Goal: Task Accomplishment & Management: Complete application form

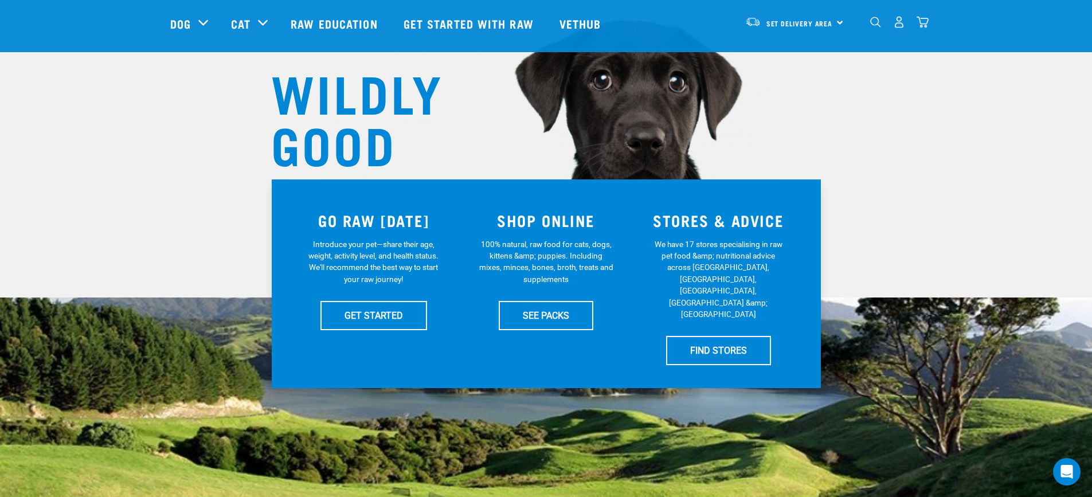
scroll to position [115, 0]
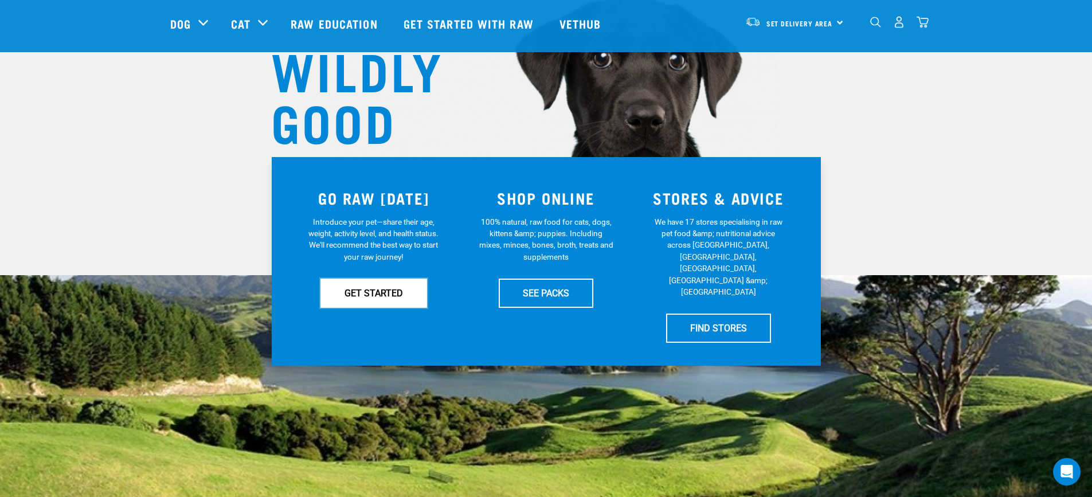
click at [377, 295] on link "GET STARTED" at bounding box center [373, 292] width 107 height 29
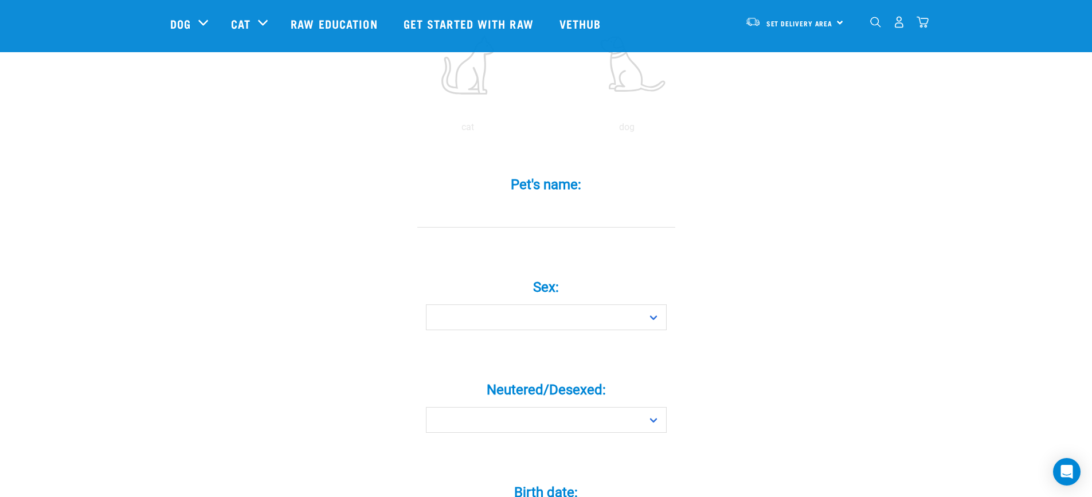
scroll to position [344, 0]
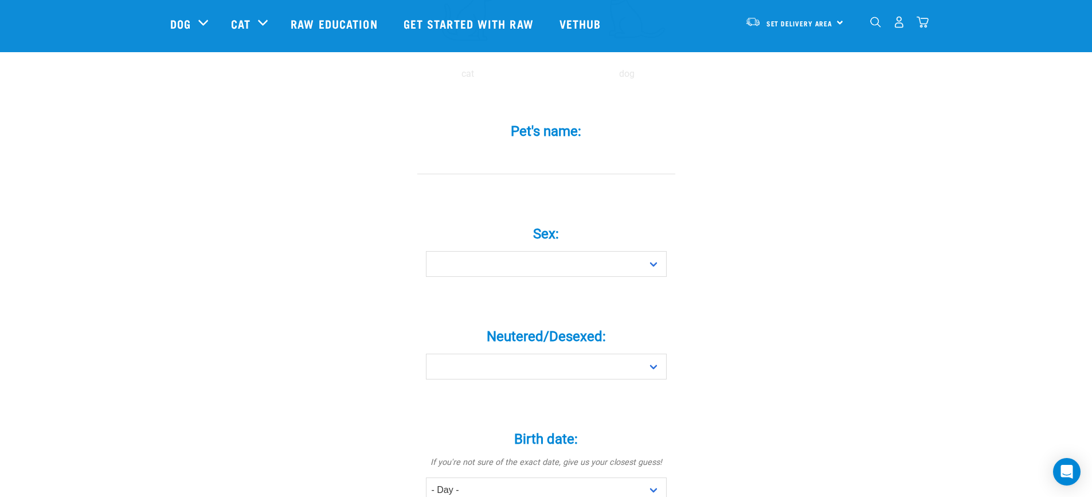
click at [554, 124] on div "Pet's name: *" at bounding box center [546, 140] width 344 height 67
click at [538, 149] on input "Pet's name: *" at bounding box center [546, 161] width 258 height 26
type input "Dash"
click at [504, 251] on select "Boy Girl" at bounding box center [546, 264] width 241 height 26
select select "boy"
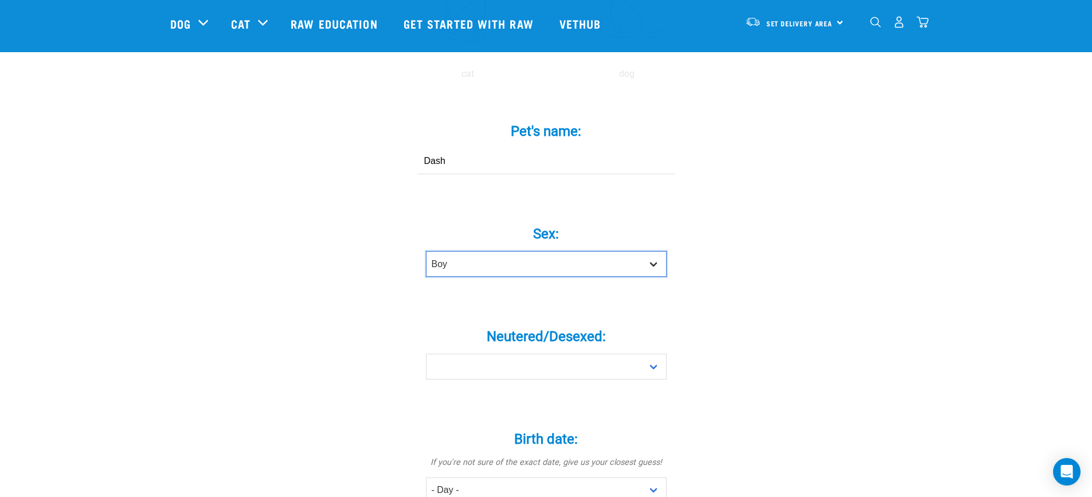
click at [426, 251] on select "Boy Girl" at bounding box center [546, 264] width 241 height 26
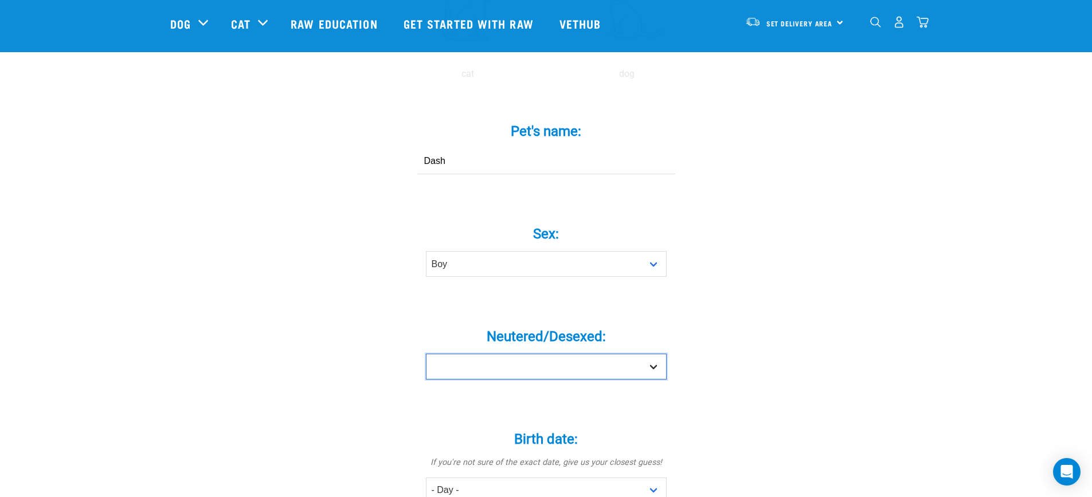
click at [524, 354] on select "Yes No" at bounding box center [546, 367] width 241 height 26
select select "no"
click at [426, 354] on select "Yes No" at bounding box center [546, 367] width 241 height 26
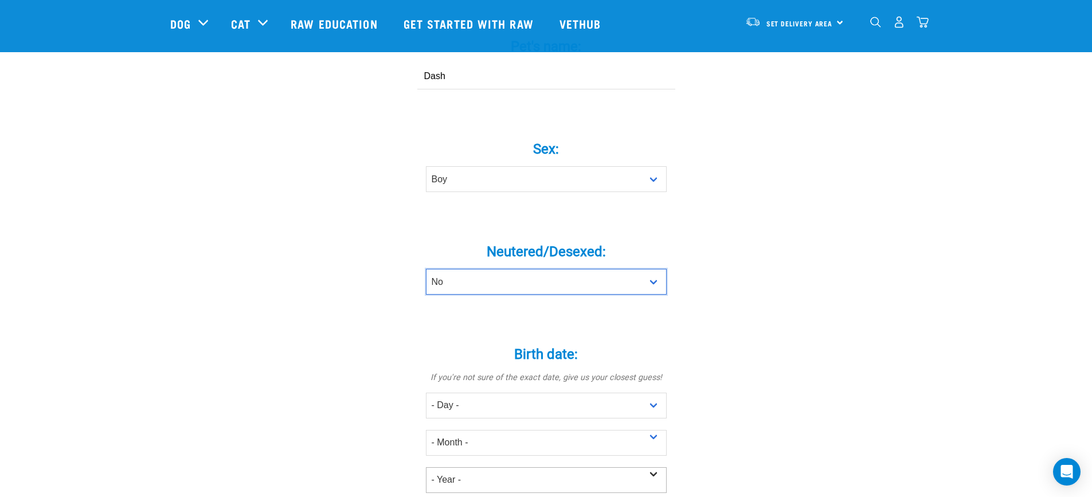
scroll to position [516, 0]
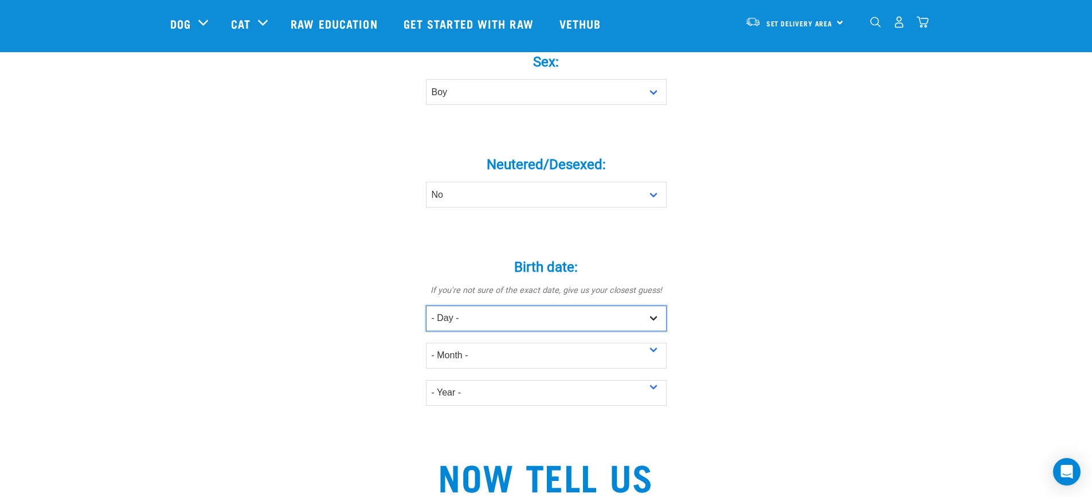
click at [477, 305] on select "- Day - 1 2 3 4 5 6 7 8 9 10 11 12 13 14 15 16 17 18 19 20 21 22 23 24 25 26 27" at bounding box center [546, 318] width 241 height 26
select select "24"
click at [426, 305] on select "- Day - 1 2 3 4 5 6 7 8 9 10 11 12 13 14 15 16 17 18 19 20 21 22 23 24 25 26 27" at bounding box center [546, 318] width 241 height 26
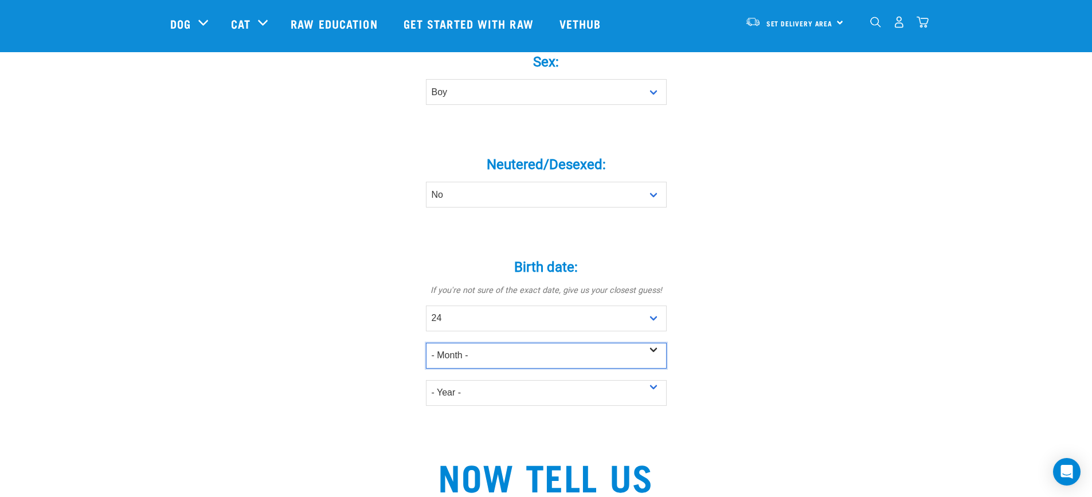
click at [470, 343] on select "- Month - January February March April May June July August September October N…" at bounding box center [546, 356] width 241 height 26
select select "December"
click at [426, 343] on select "- Month - January February March April May June July August September October N…" at bounding box center [546, 356] width 241 height 26
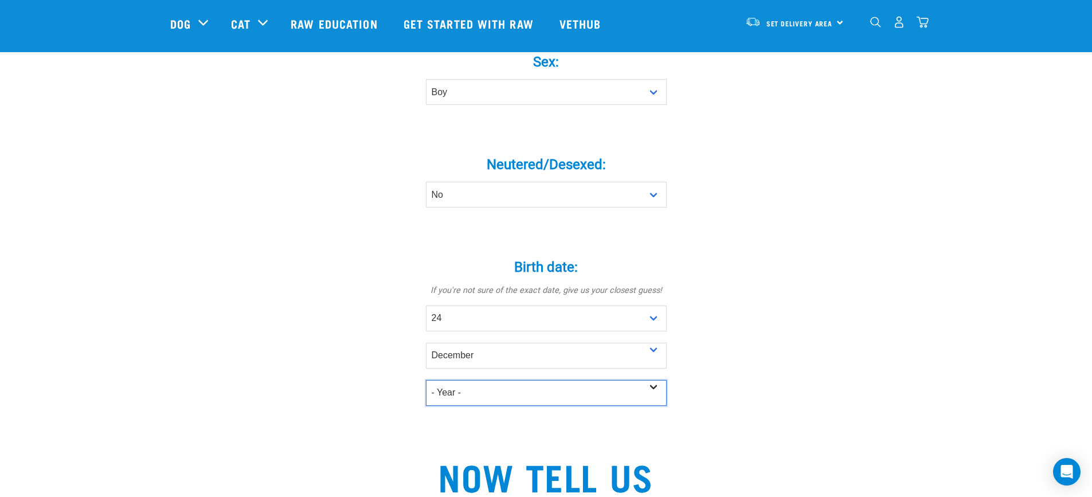
click at [469, 381] on select "- Year - 2025 2024 2023 2022 2021 2020 2019 2018 2017 2016 2015 2014 2013 2012" at bounding box center [546, 393] width 241 height 26
select select "2024"
click at [426, 380] on select "- Year - 2025 2024 2023 2022 2021 2020 2019 2018 2017 2016 2015 2014 2013 2012" at bounding box center [546, 393] width 241 height 26
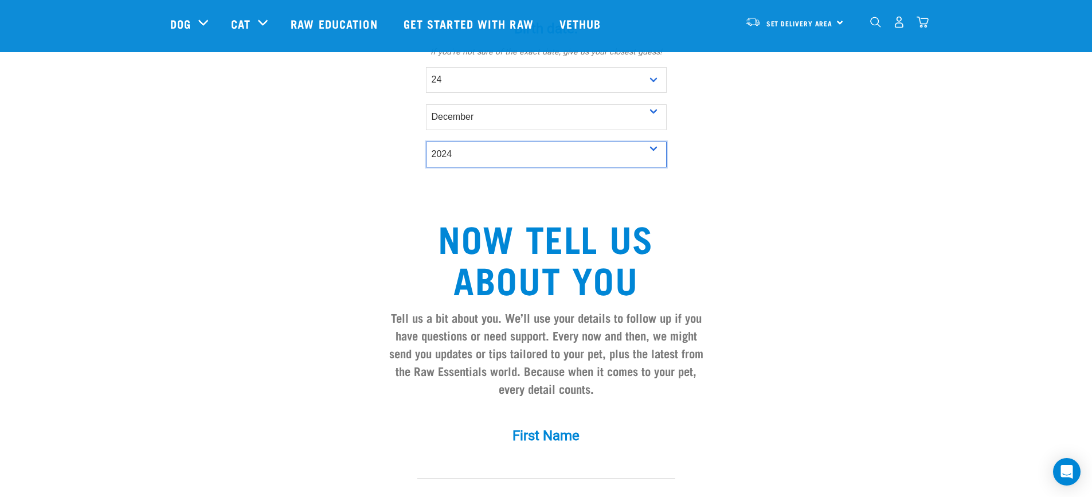
scroll to position [917, 0]
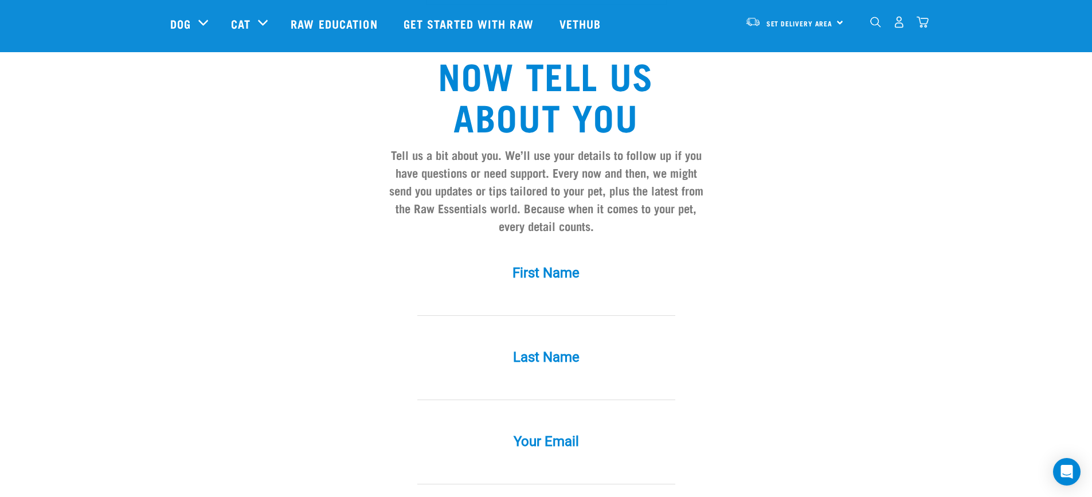
click at [535, 290] on input "First Name *" at bounding box center [546, 303] width 258 height 26
type input "Natalie"
type input "Firn"
type input "nataliefirn@gmail.com"
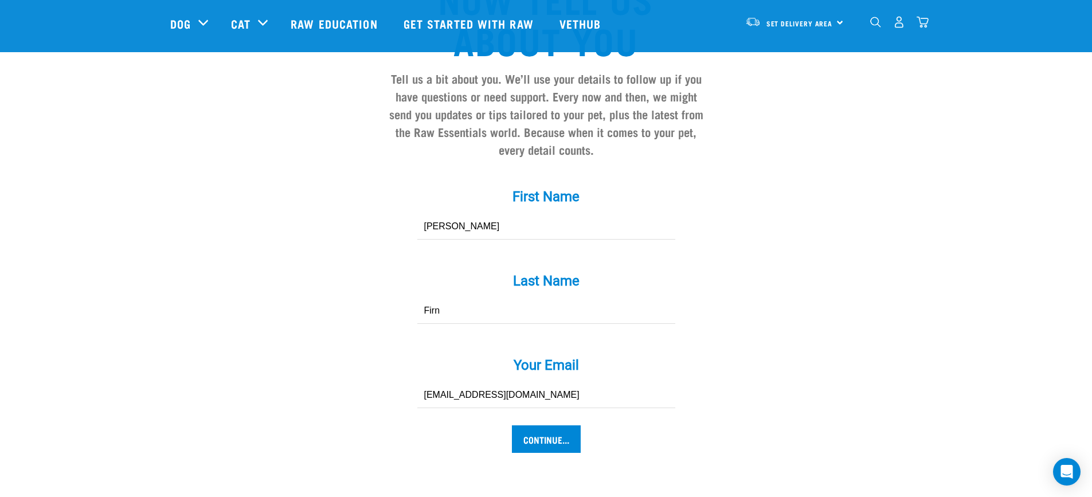
scroll to position [1146, 0]
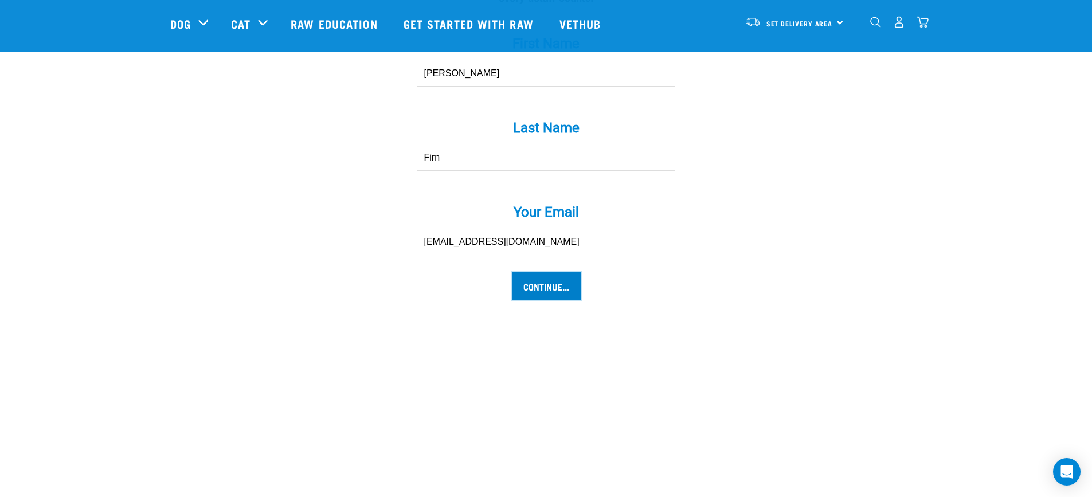
click at [540, 272] on input "Continue..." at bounding box center [546, 286] width 69 height 28
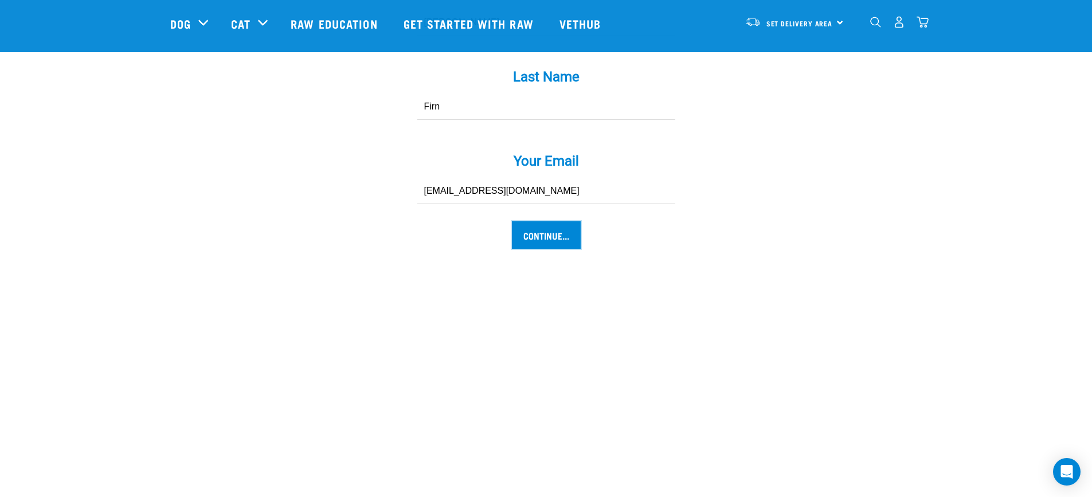
scroll to position [1261, 0]
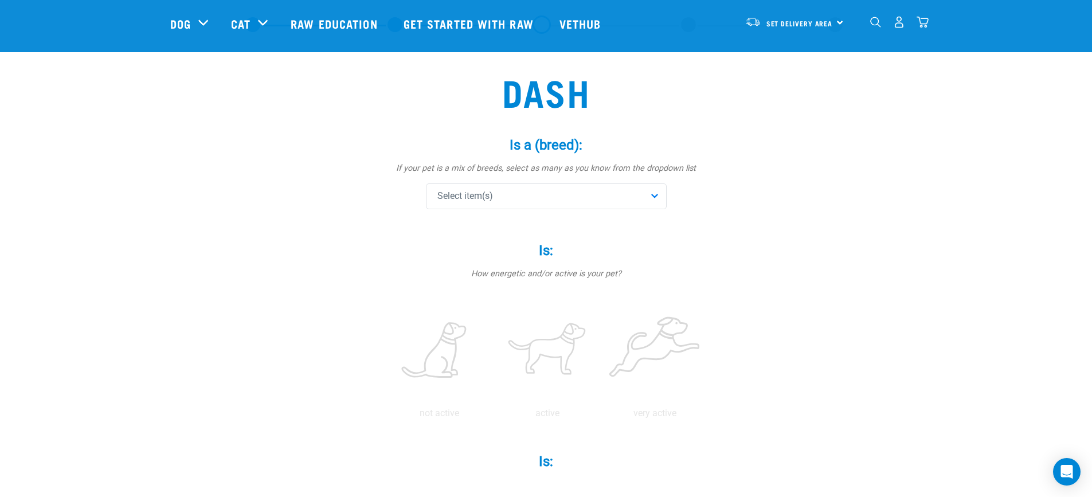
scroll to position [115, 0]
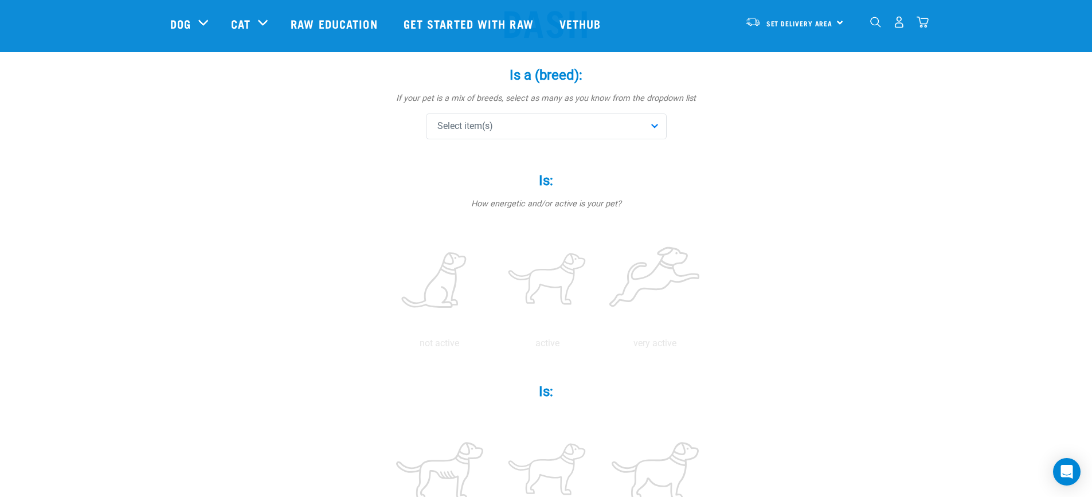
click at [509, 132] on div "Select item(s)" at bounding box center [546, 126] width 241 height 26
click at [477, 166] on input "text" at bounding box center [546, 158] width 235 height 26
type input "bo"
click at [466, 202] on span "Border Collie" at bounding box center [555, 206] width 204 height 11
click at [643, 120] on div "Border Collie" at bounding box center [546, 126] width 241 height 26
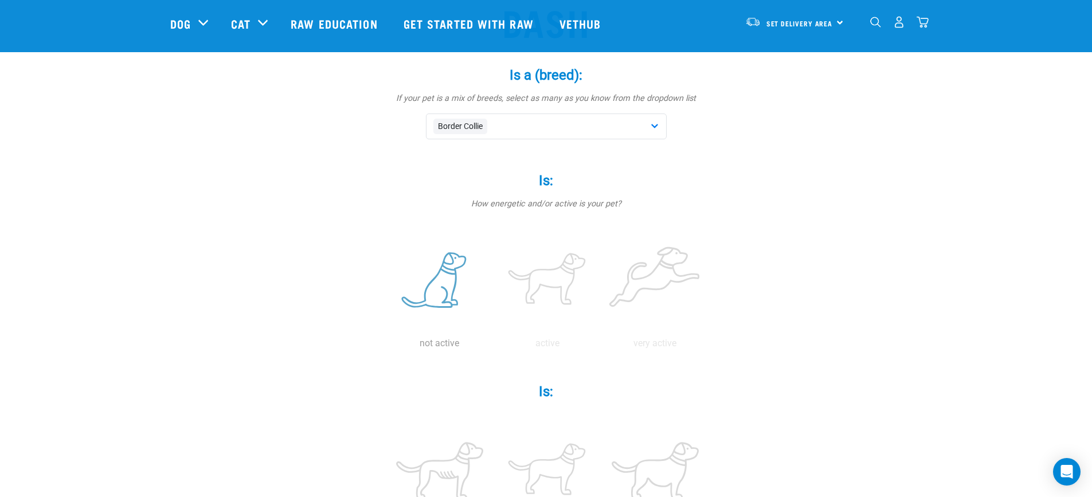
scroll to position [287, 0]
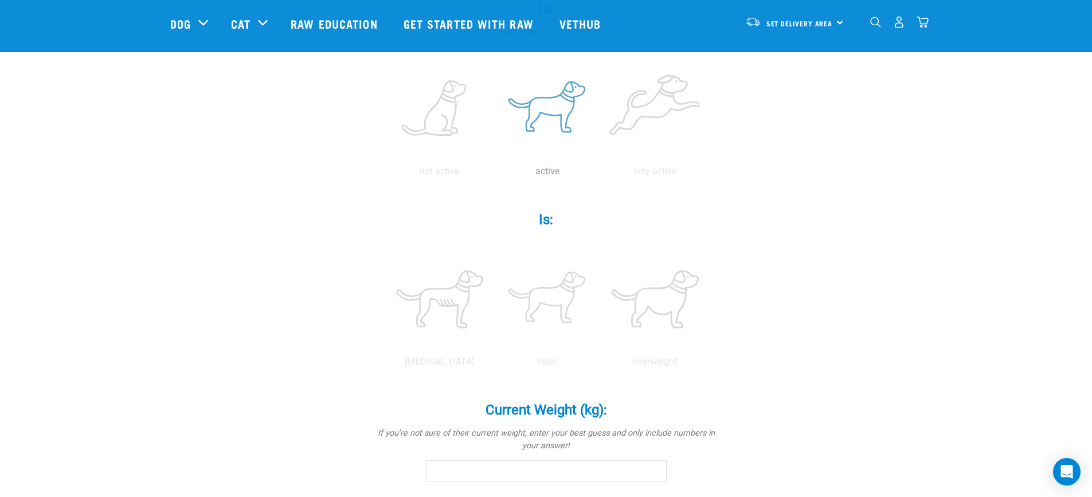
click at [555, 99] on label at bounding box center [547, 108] width 103 height 97
click at [493, 174] on input "radio" at bounding box center [493, 174] width 0 height 0
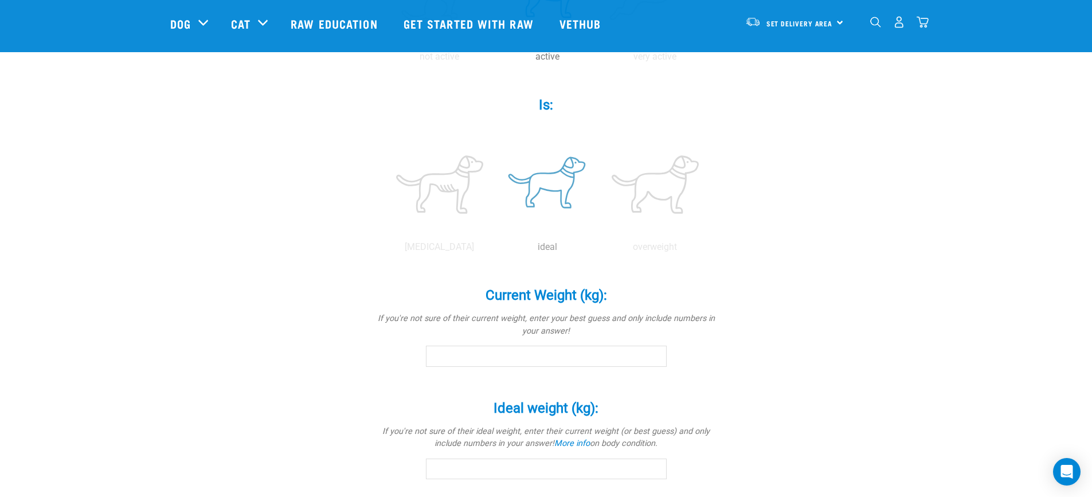
click at [554, 185] on label at bounding box center [547, 184] width 103 height 97
click at [493, 250] on input "radio" at bounding box center [493, 250] width 0 height 0
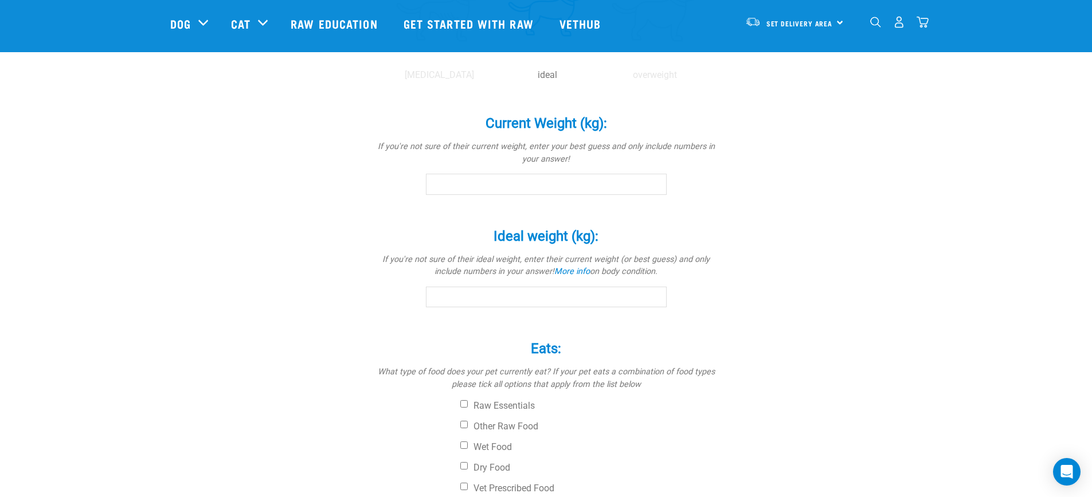
click at [553, 186] on input "Current Weight (kg): *" at bounding box center [546, 184] width 241 height 21
type input "19"
click at [512, 295] on input "Ideal weight (kg): *" at bounding box center [546, 297] width 241 height 21
type input "20"
click at [261, 212] on div "Dash Is a (breed): * If your pet is a mix of breeds, select as many as you know…" at bounding box center [546, 48] width 752 height 1058
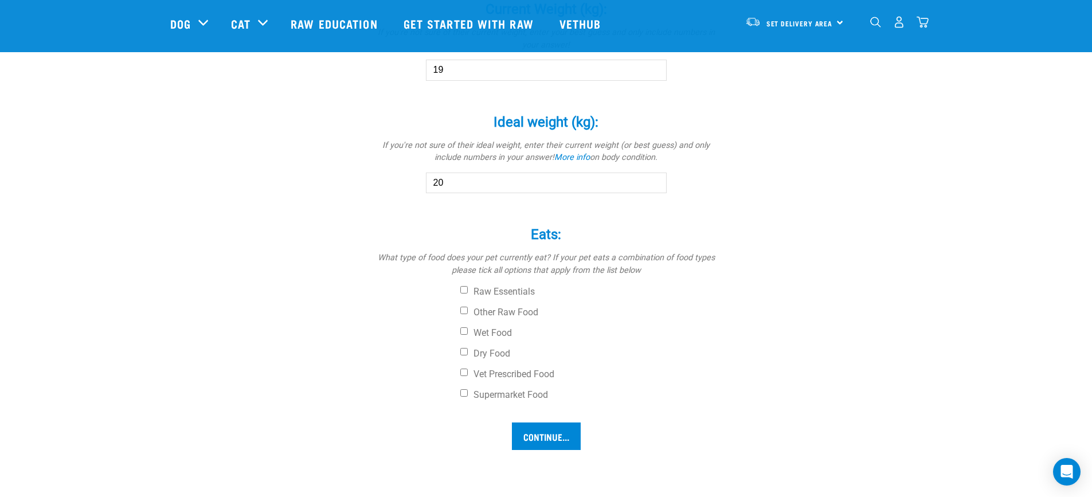
scroll to position [688, 0]
click at [462, 309] on input "Other Raw Food" at bounding box center [463, 309] width 7 height 7
checkbox input "true"
click at [463, 355] on label "Dry Food" at bounding box center [589, 352] width 258 height 11
click at [463, 355] on input "Dry Food" at bounding box center [463, 350] width 7 height 7
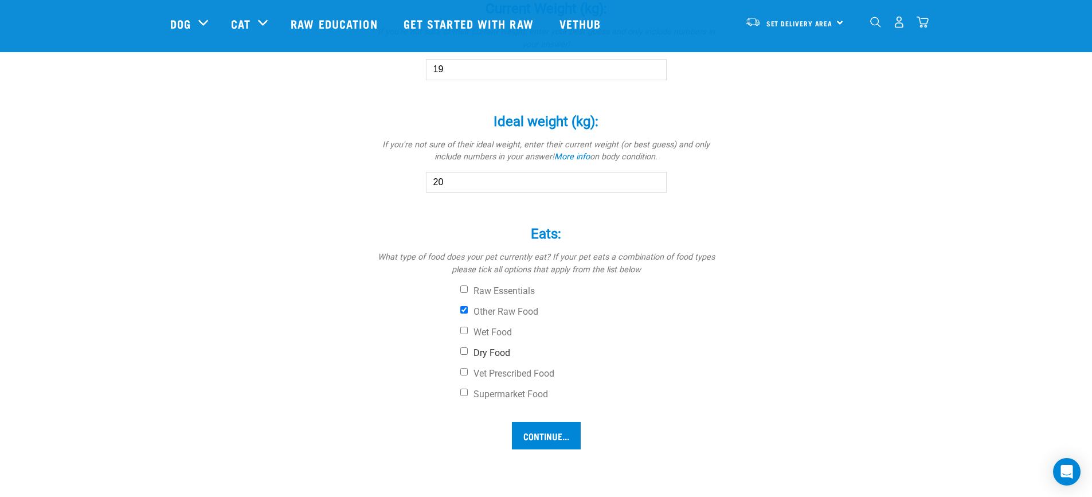
checkbox input "true"
click at [545, 439] on input "Continue..." at bounding box center [546, 436] width 69 height 28
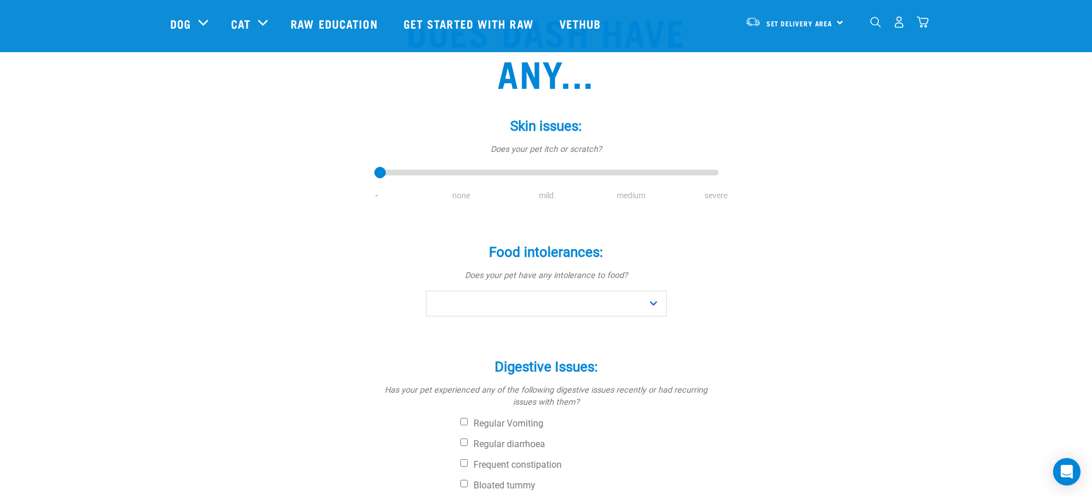
scroll to position [115, 0]
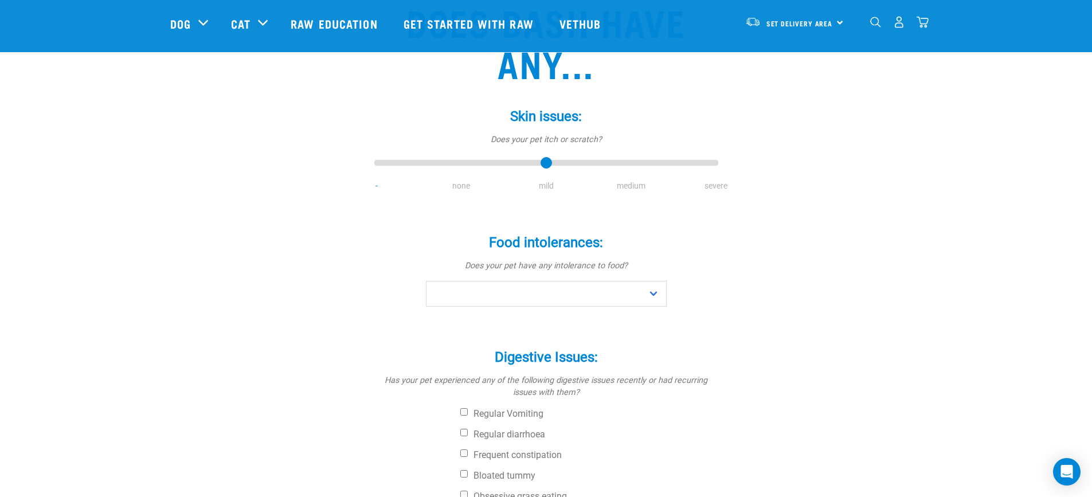
type input "2"
click at [544, 164] on input "range" at bounding box center [546, 163] width 344 height 16
click at [555, 299] on select "No Yes" at bounding box center [546, 294] width 241 height 26
select select "no"
click at [426, 281] on select "No Yes" at bounding box center [546, 294] width 241 height 26
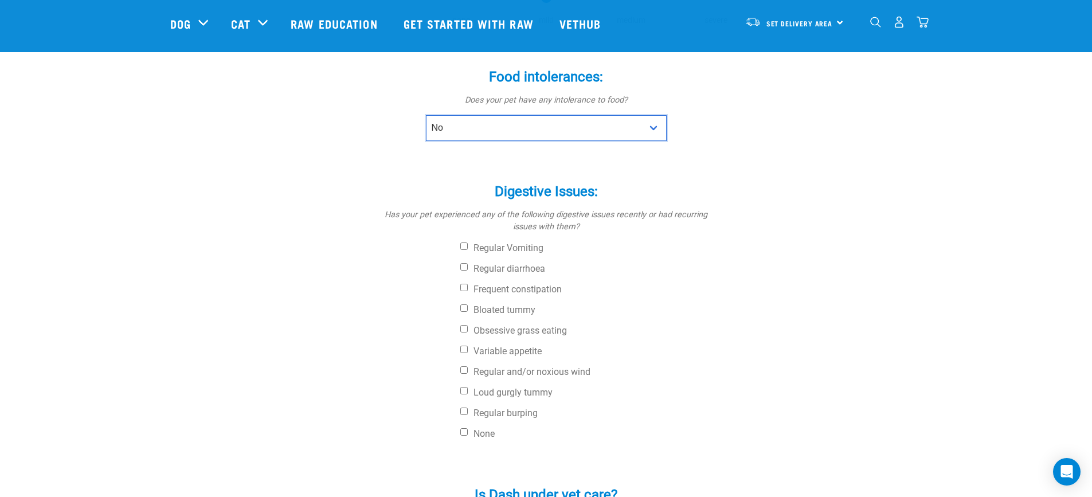
scroll to position [287, 0]
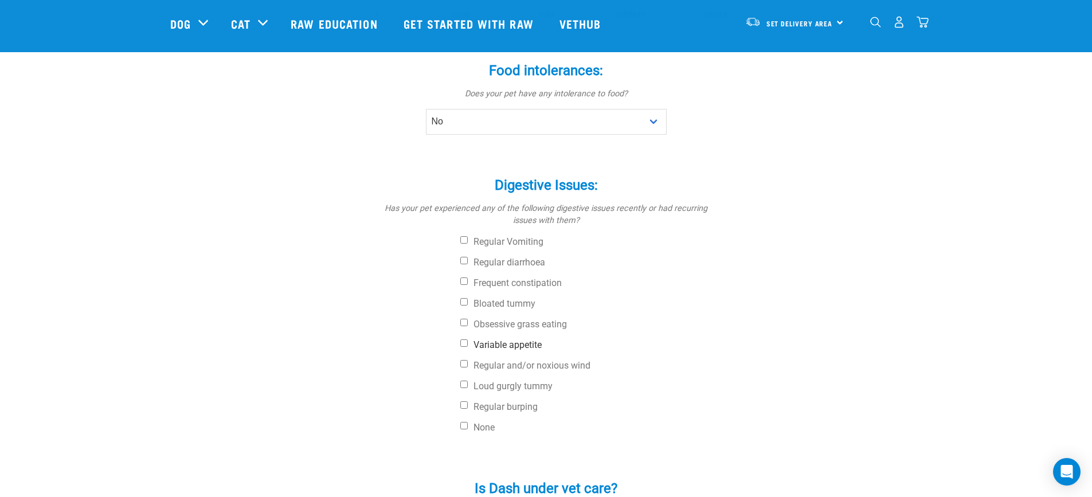
click at [512, 346] on label "Variable appetite" at bounding box center [589, 344] width 258 height 11
click at [468, 346] on input "Variable appetite" at bounding box center [463, 342] width 7 height 7
checkbox input "true"
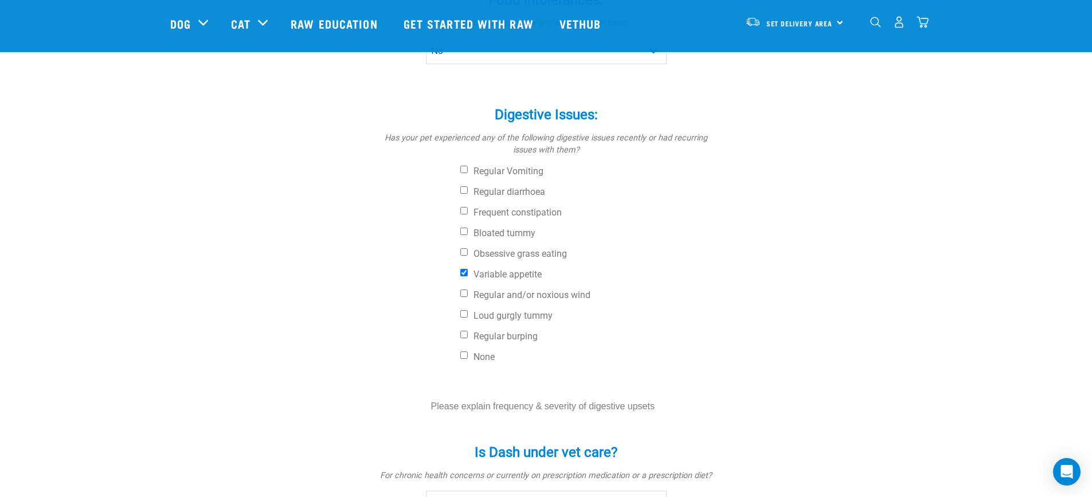
scroll to position [458, 0]
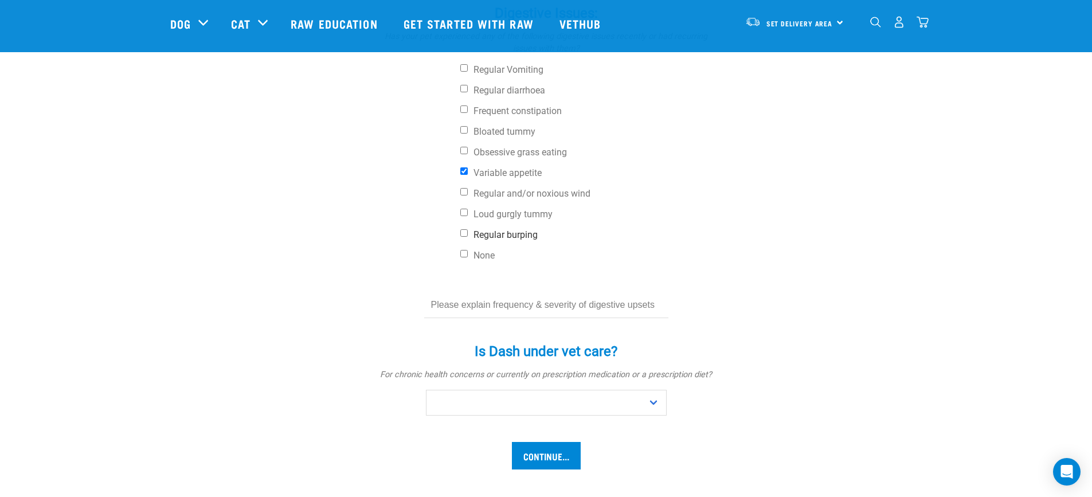
click at [524, 233] on label "Regular burping" at bounding box center [589, 234] width 258 height 11
click at [468, 233] on input "Regular burping" at bounding box center [463, 232] width 7 height 7
checkbox input "true"
click at [554, 308] on input "text" at bounding box center [546, 305] width 244 height 26
type input "Doesn't always want his breakfast"
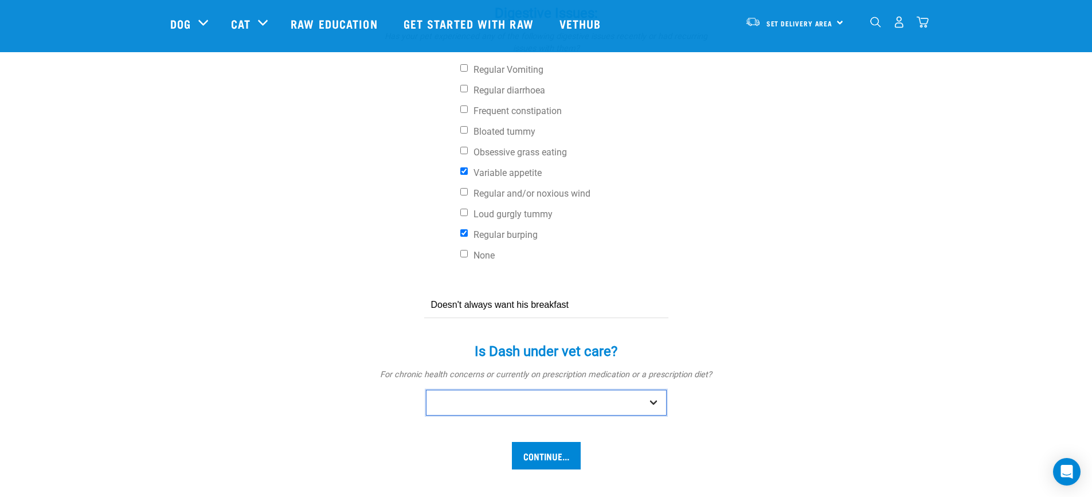
click at [482, 405] on select "No Yes" at bounding box center [546, 403] width 241 height 26
select select "no"
click at [426, 390] on select "No Yes" at bounding box center [546, 403] width 241 height 26
click at [564, 458] on input "Continue..." at bounding box center [546, 456] width 69 height 28
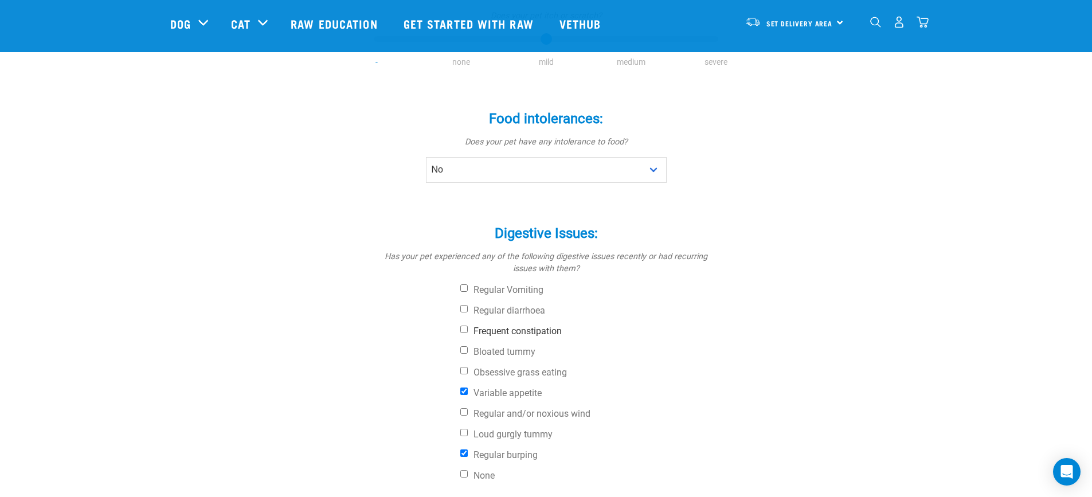
scroll to position [229, 0]
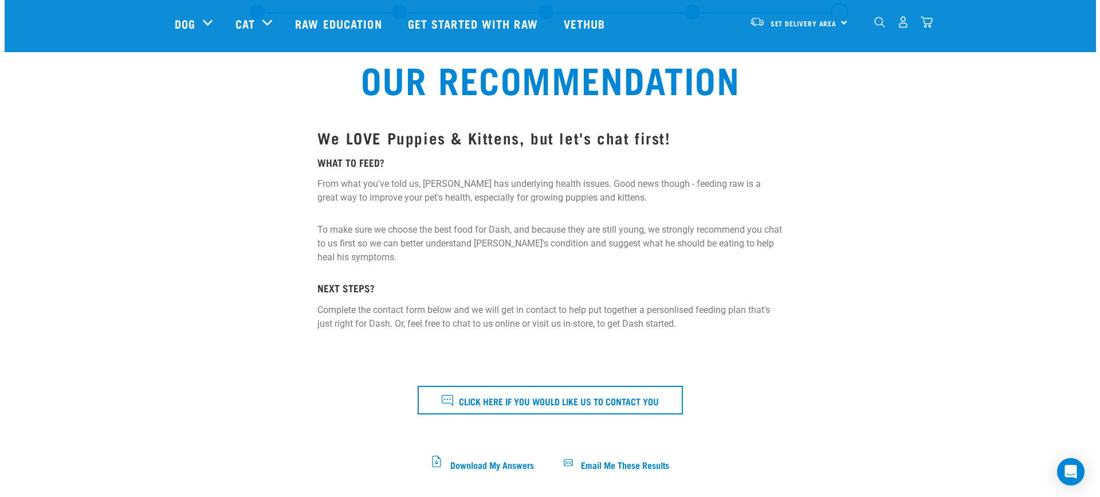
scroll to position [115, 0]
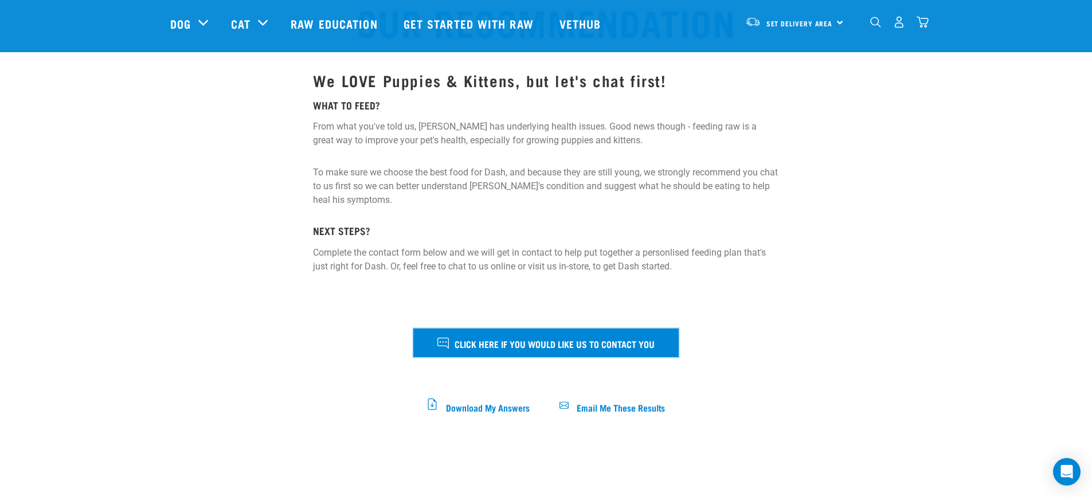
click at [515, 338] on span "Click here if you would like us to contact you" at bounding box center [554, 343] width 200 height 15
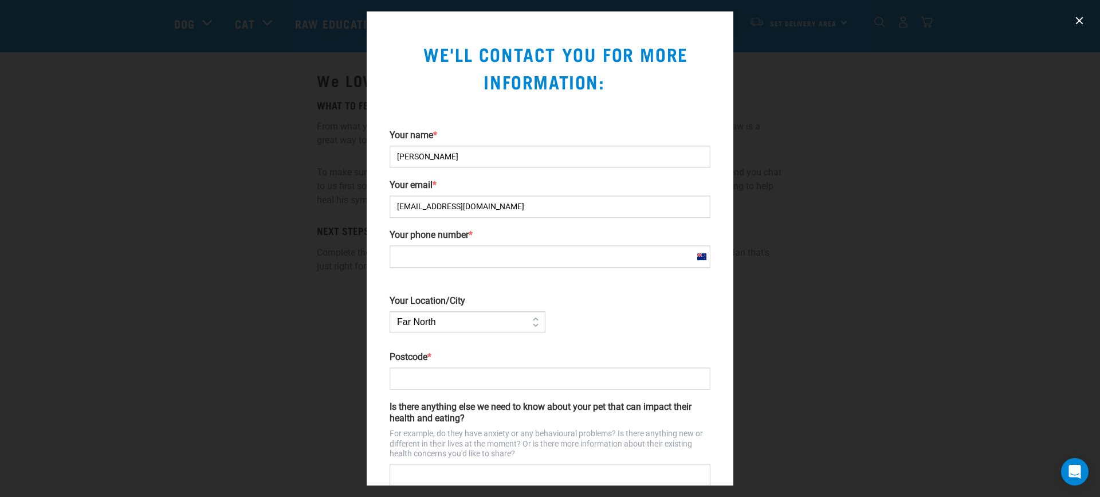
click at [427, 264] on input "Your phone number *" at bounding box center [550, 256] width 321 height 22
type input "[PHONE_NUMBER]"
type input "3015"
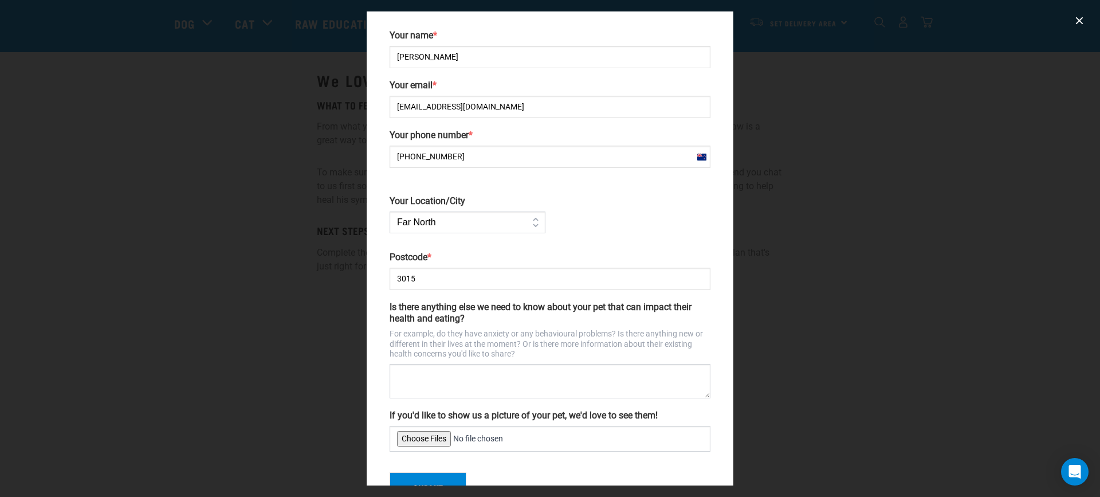
scroll to position [139, 0]
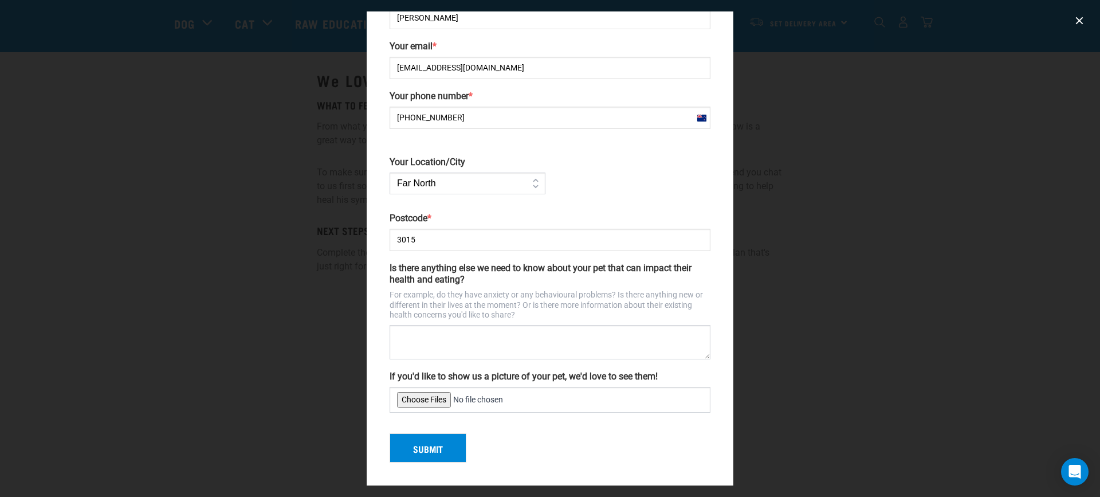
click at [457, 185] on select "Far North Auckland Waikato Bay of Plenty Coromandel Taranaki Hawkes Bay/Gisborn…" at bounding box center [468, 183] width 156 height 22
select select "Bay_of_Plenty"
click at [390, 172] on select "Far North Auckland Waikato Bay of Plenty Coromandel Taranaki Hawkes Bay/Gisborn…" at bounding box center [468, 183] width 156 height 22
click at [460, 148] on div "Your Location/City Far North Auckland Waikato Bay of Plenty Coromandel Taranaki…" at bounding box center [467, 170] width 165 height 61
click at [456, 190] on select "Far North Auckland Waikato Bay of Plenty Coromandel Taranaki Hawkes Bay/Gisborn…" at bounding box center [468, 183] width 156 height 22
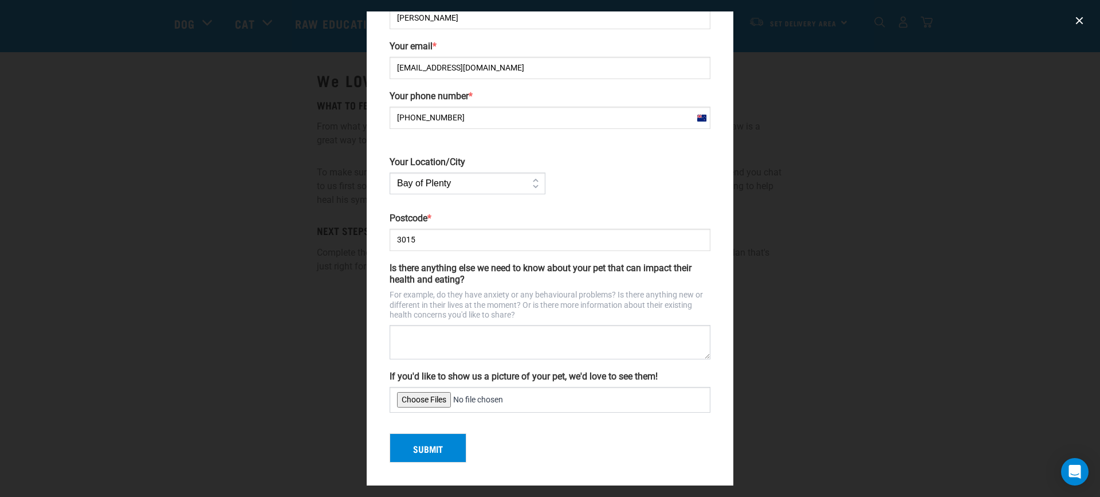
click at [616, 178] on div "Your name * Natalie Firn Your email * nataliefirn@gmail.com Your phone number *…" at bounding box center [550, 202] width 330 height 422
click at [470, 329] on textarea "Is there anything else we need to know about your pet that can impact their hea…" at bounding box center [550, 342] width 321 height 34
click at [429, 397] on input "If you'd like to show us a picture of your pet, we'd love to see them!" at bounding box center [550, 400] width 321 height 26
type input "C:\fakepath\PXL_20250623_213718692.PORTRAIT.jpg"
click at [427, 338] on textarea "Is there anything else we need to know about your pet that can impact their hea…" at bounding box center [550, 342] width 321 height 34
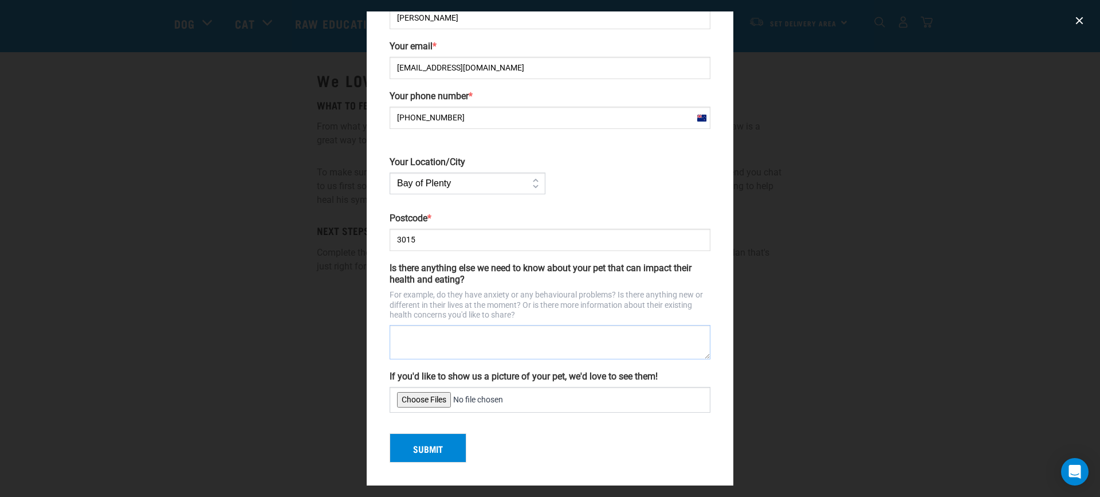
click at [453, 344] on textarea "Is there anything else we need to know about your pet that can impact their hea…" at bounding box center [550, 342] width 321 height 34
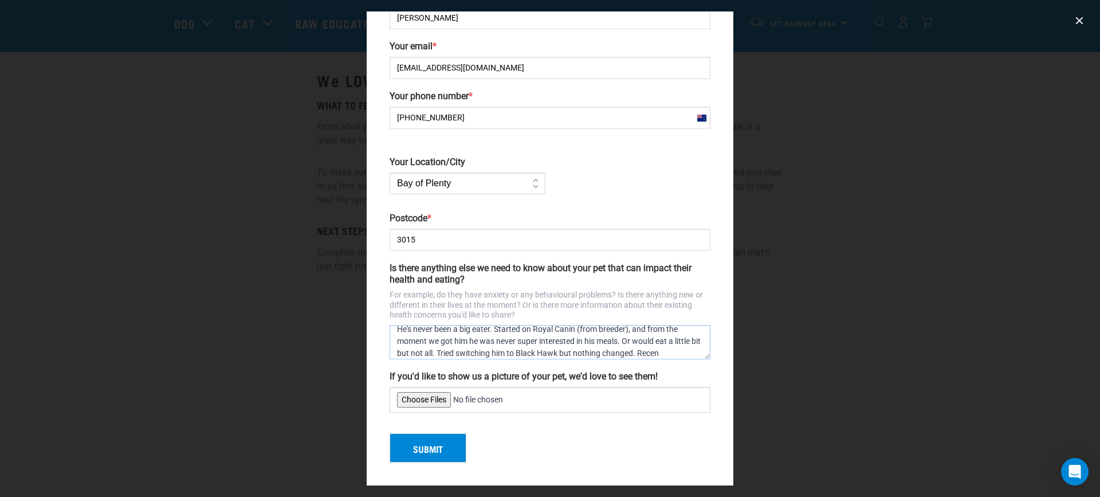
scroll to position [19, 0]
click at [622, 330] on textarea "He's never been a big eater. Started on Royal Canin (from breeder), and from th…" at bounding box center [550, 342] width 321 height 34
click at [464, 340] on textarea "He's never been a big eater. Started on Royal Canin (from breeder), and from th…" at bounding box center [550, 342] width 321 height 34
click at [686, 341] on textarea "He's never been a big eater. Started on Royal Canin (from breeder), and from th…" at bounding box center [550, 342] width 321 height 34
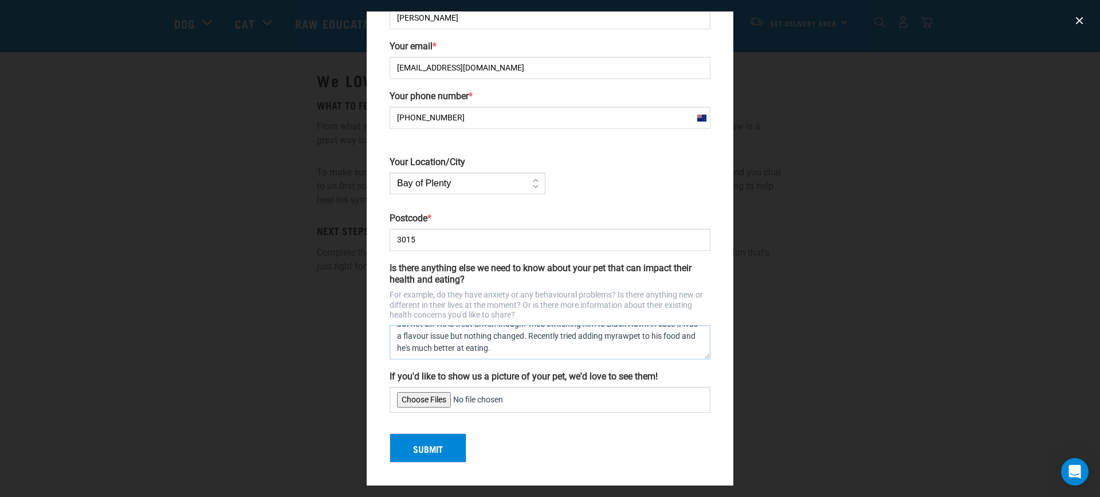
drag, startPoint x: 583, startPoint y: 348, endPoint x: 454, endPoint y: 354, distance: 129.6
click at [454, 354] on textarea "He's never been a big eater. Started on Royal Canin (from breeder), and from th…" at bounding box center [550, 342] width 321 height 34
click at [428, 352] on textarea "He's never been a big eater. Started on Royal Canin (from breeder), and from th…" at bounding box center [550, 342] width 321 height 34
click at [547, 355] on textarea "He's never been a big eater. Started on Royal Canin (from breeder), and from th…" at bounding box center [550, 342] width 321 height 34
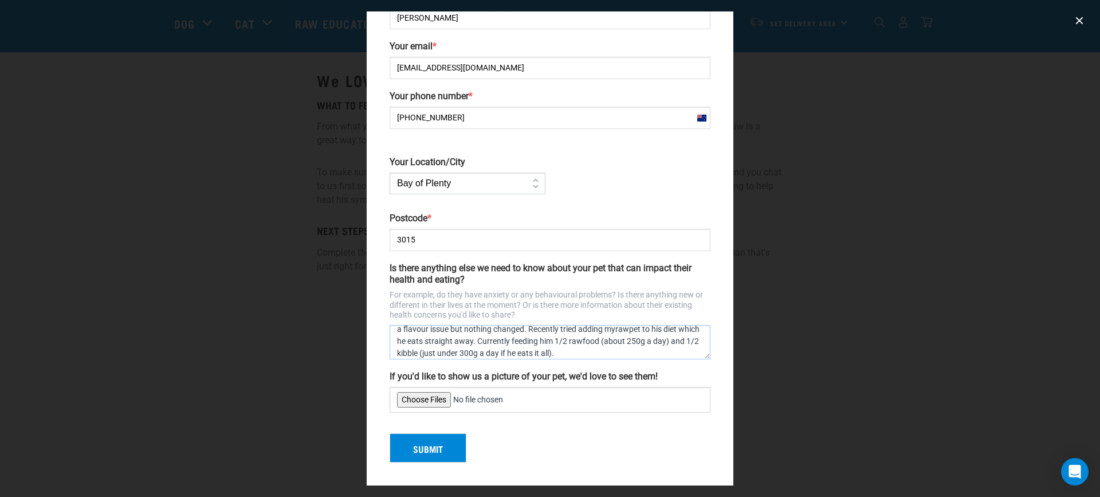
scroll to position [55, 0]
click at [459, 359] on textarea "He's never been a big eater. Started on Royal Canin (from breeder), and from th…" at bounding box center [550, 342] width 321 height 34
type textarea "He's never been a big eater. Started on Royal Canin (from breeder), and from th…"
click at [446, 447] on button "Submit" at bounding box center [428, 448] width 77 height 30
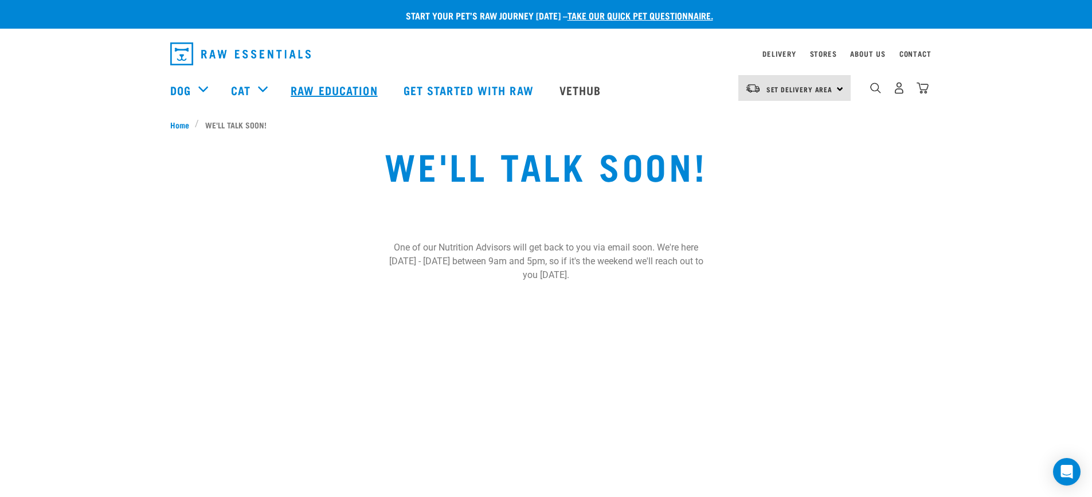
click at [301, 87] on link "Raw Education" at bounding box center [335, 90] width 112 height 46
click at [319, 87] on link "Raw Education" at bounding box center [335, 90] width 112 height 46
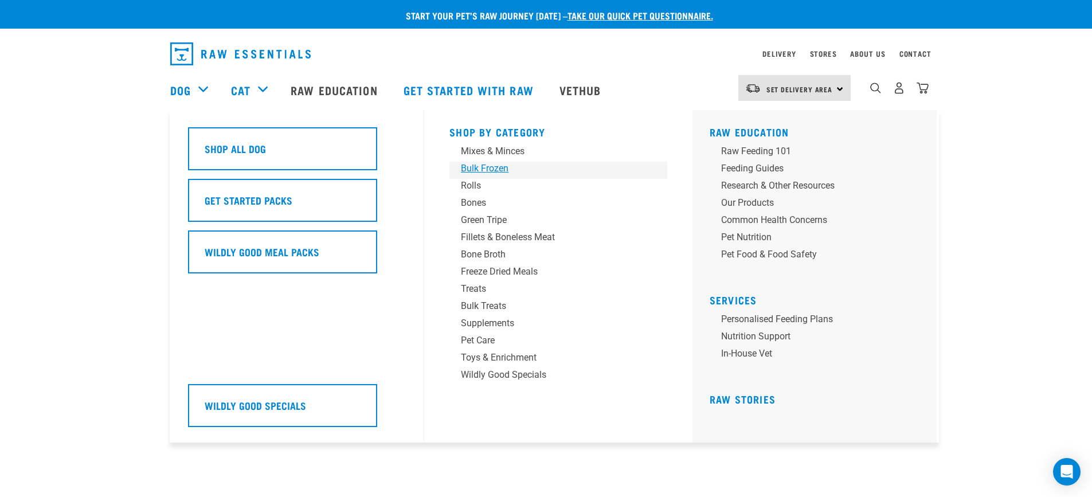
click at [493, 170] on div "Bulk Frozen" at bounding box center [550, 169] width 179 height 14
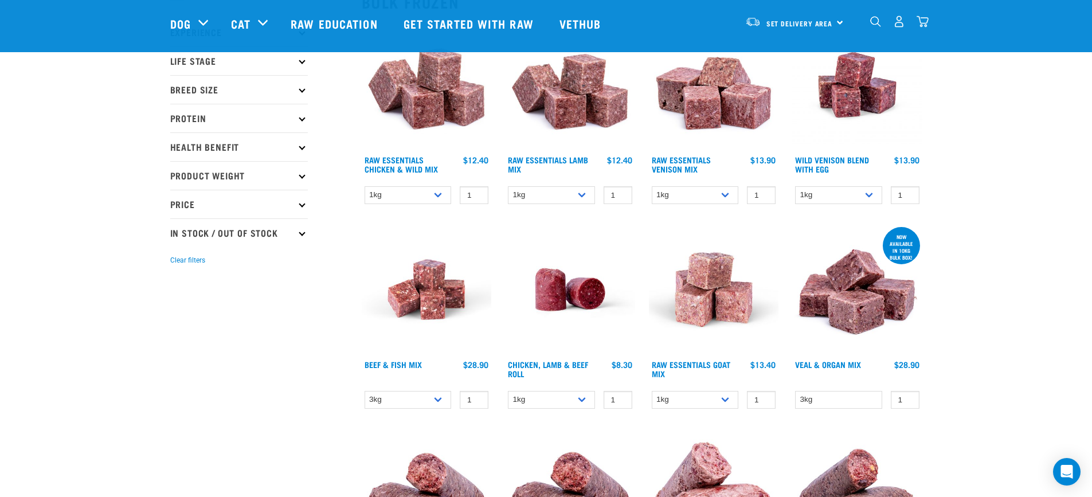
scroll to position [172, 0]
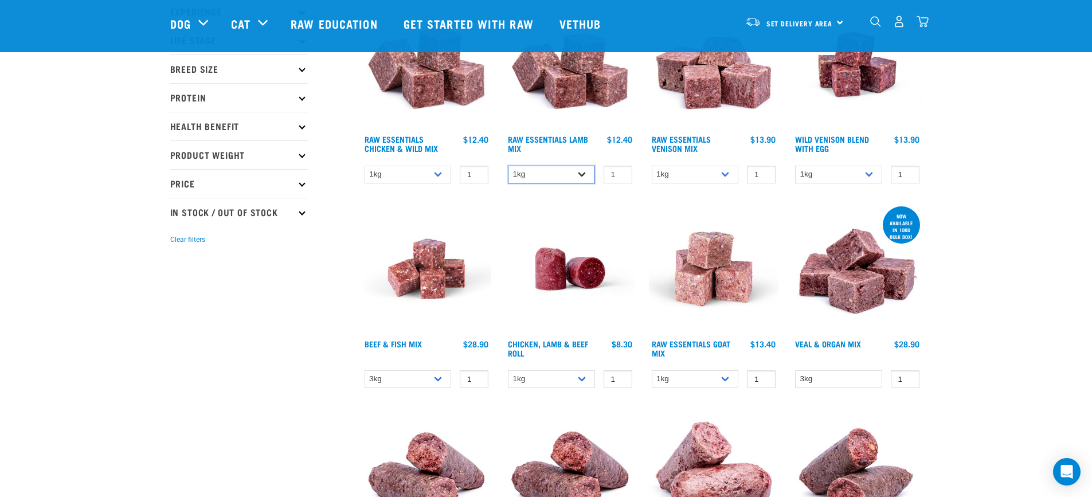
click at [564, 180] on select "1kg 3kg Bulk (10kg)" at bounding box center [551, 175] width 87 height 18
select select "758"
click at [508, 166] on select "1kg 3kg Bulk (10kg)" at bounding box center [551, 175] width 87 height 18
click at [861, 181] on select "1kg 3kg Bulk (10kg)" at bounding box center [838, 175] width 87 height 18
select select "50722"
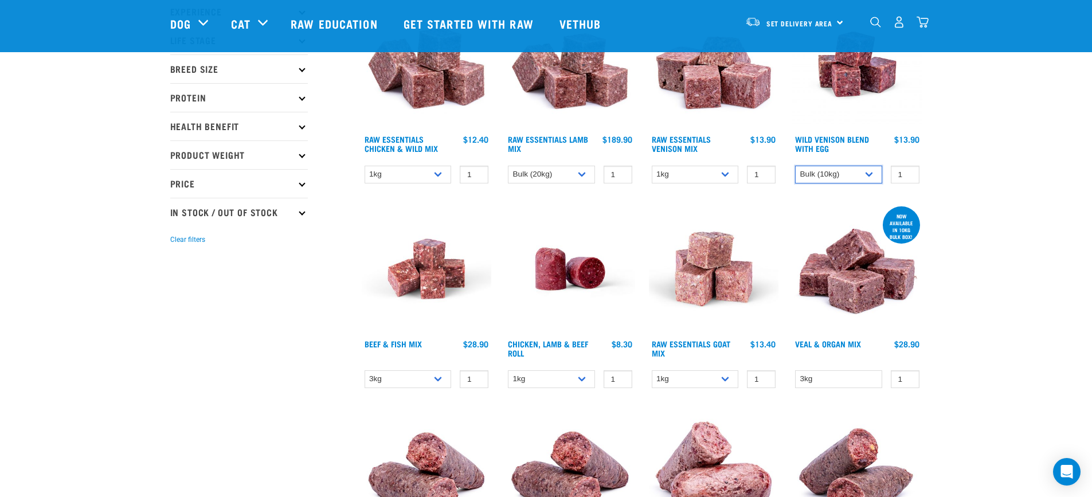
click at [795, 166] on select "1kg 3kg Bulk (10kg)" at bounding box center [838, 175] width 87 height 18
click at [690, 178] on select "1kg 3kg" at bounding box center [695, 175] width 87 height 18
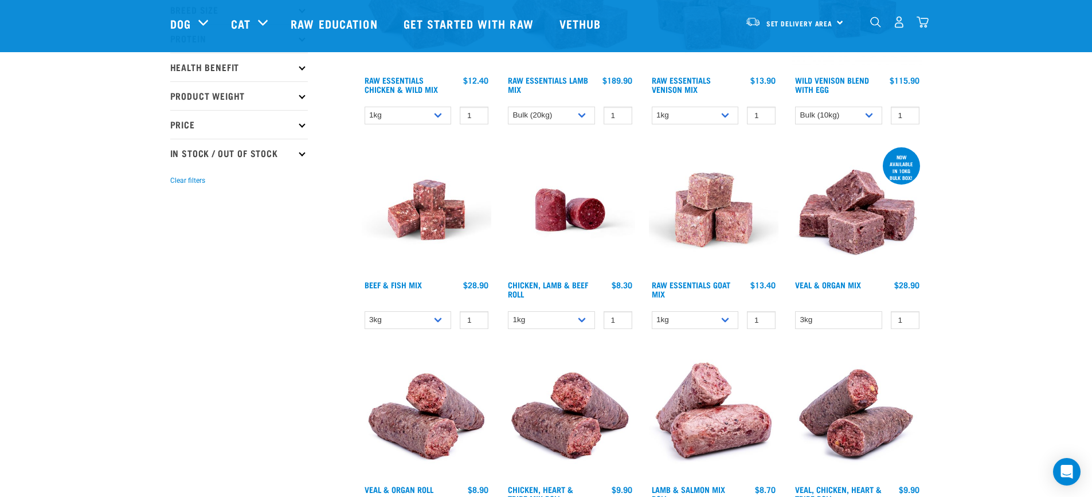
scroll to position [287, 0]
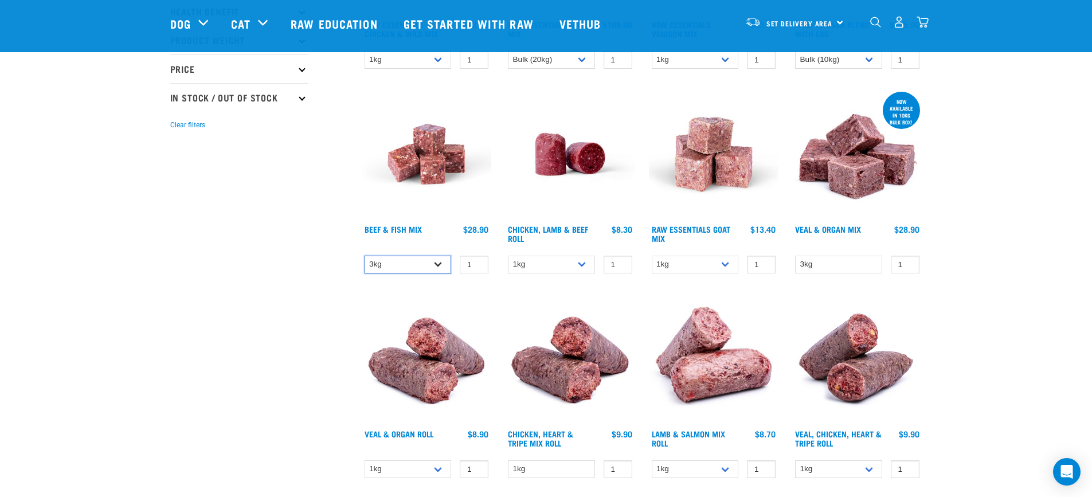
click at [429, 263] on select "3kg Bulk (10kg)" at bounding box center [407, 265] width 87 height 18
select select "435759"
click at [364, 256] on select "3kg Bulk (10kg)" at bounding box center [407, 265] width 87 height 18
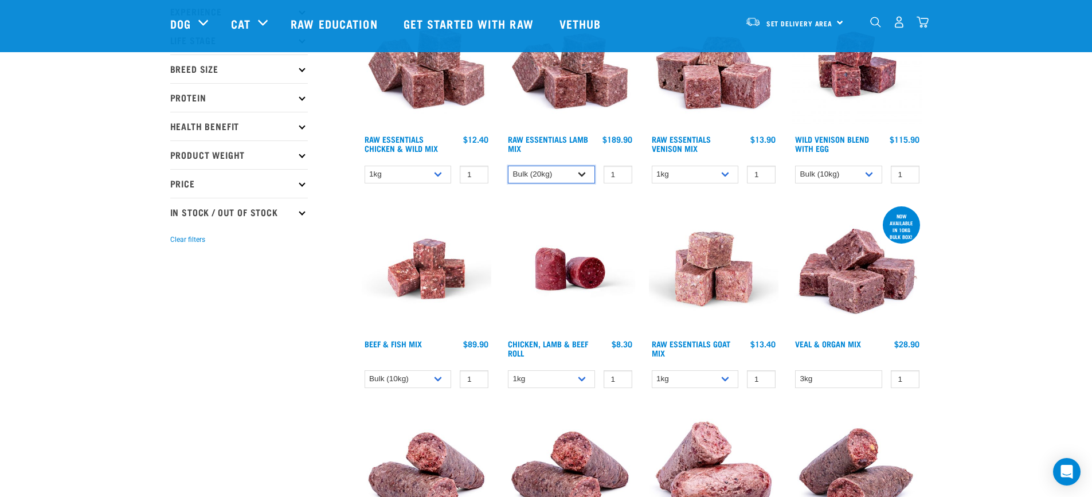
click at [539, 173] on select "1kg 3kg Bulk (10kg)" at bounding box center [551, 175] width 87 height 18
click at [508, 166] on select "1kg 3kg Bulk (10kg)" at bounding box center [551, 175] width 87 height 18
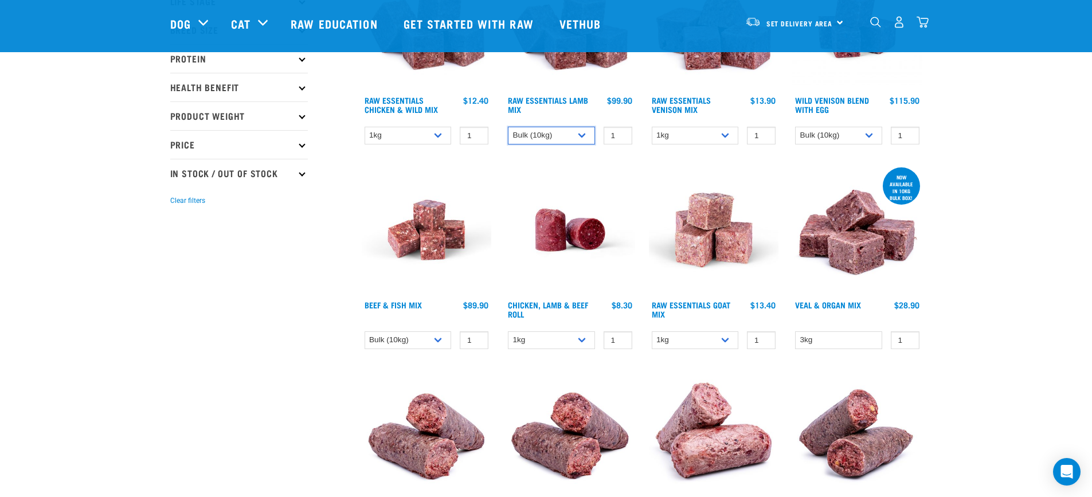
scroll to position [229, 0]
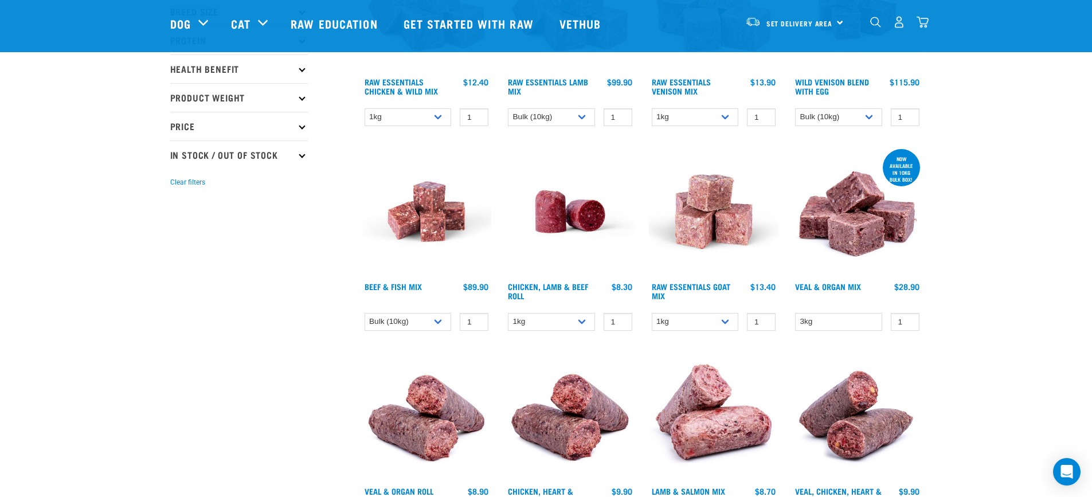
click at [711, 333] on div "Raw Essentials Goat Mix" at bounding box center [714, 242] width 144 height 205
click at [711, 327] on select "1kg 3kg" at bounding box center [695, 322] width 87 height 18
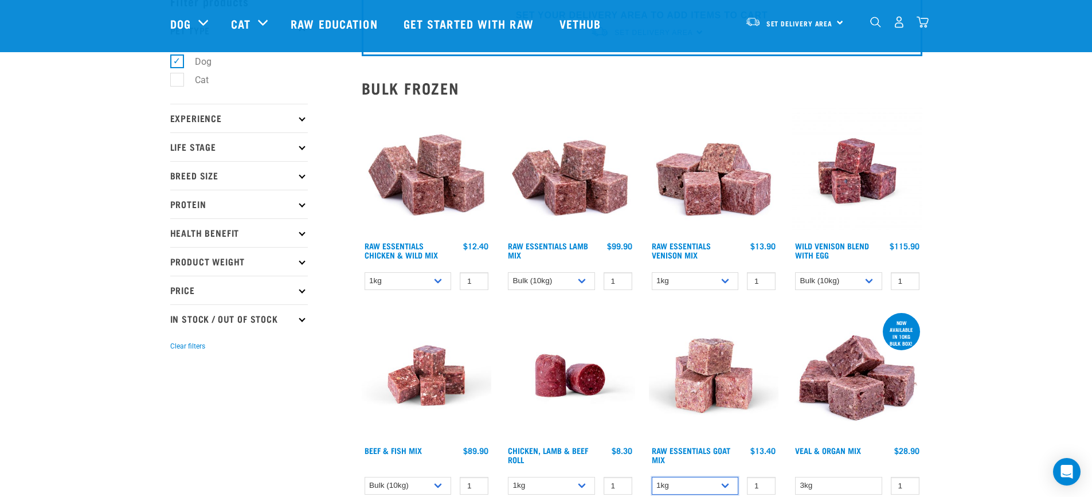
scroll to position [57, 0]
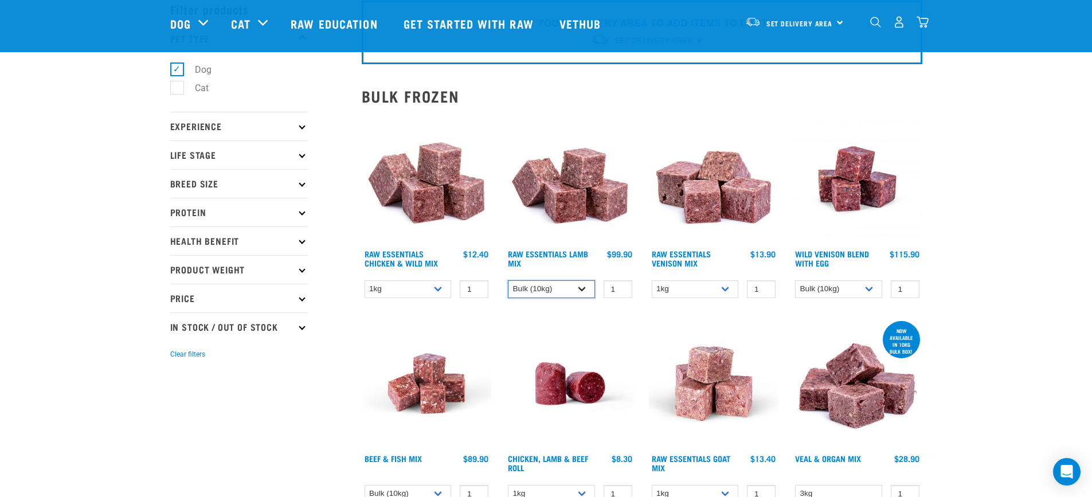
click at [563, 290] on select "1kg 3kg Bulk (10kg)" at bounding box center [551, 289] width 87 height 18
select select "758"
click at [508, 280] on select "1kg 3kg Bulk (10kg)" at bounding box center [551, 289] width 87 height 18
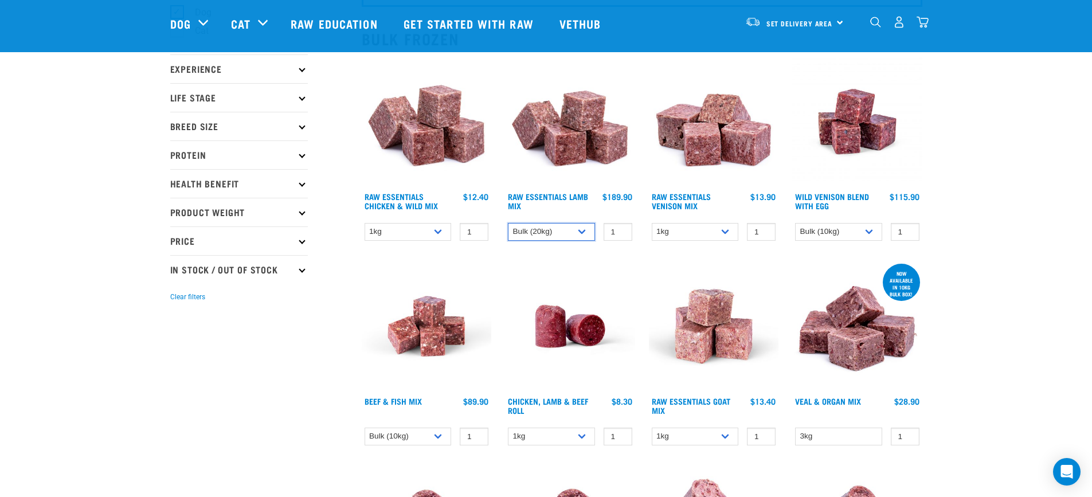
scroll to position [0, 0]
